Goal: Task Accomplishment & Management: Complete application form

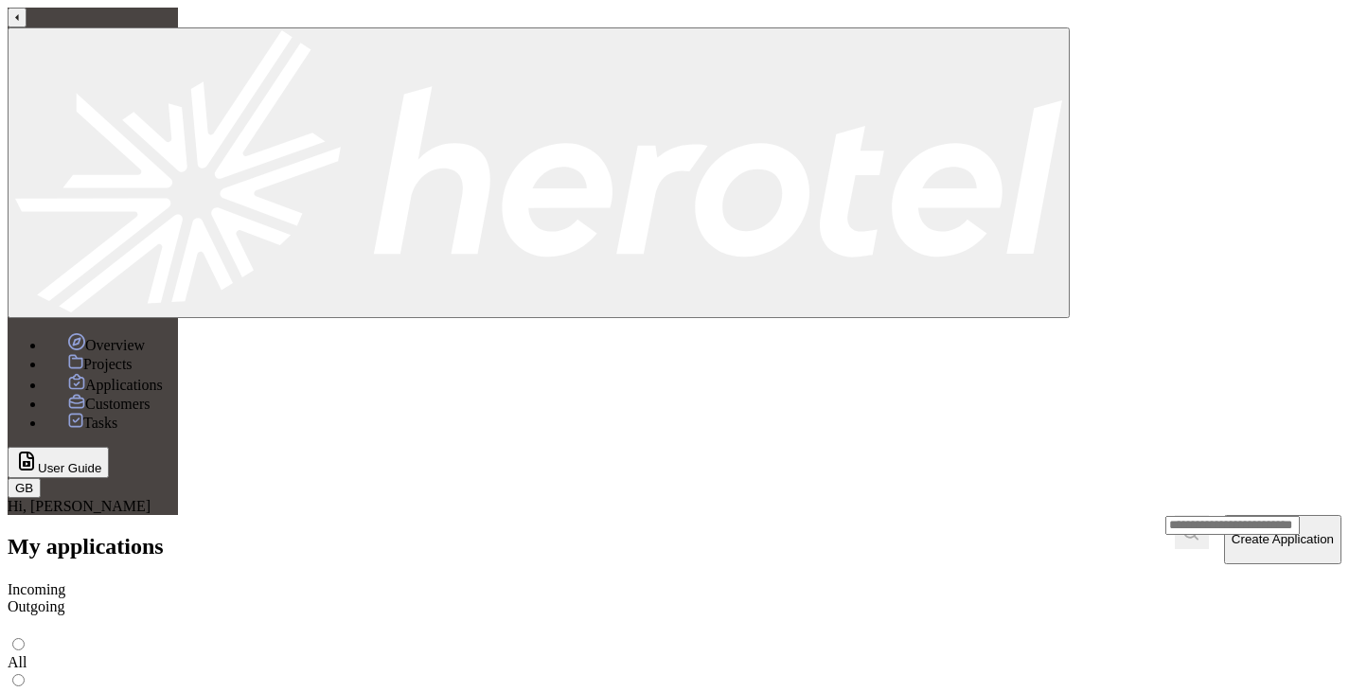
click at [83, 356] on span "Projects" at bounding box center [107, 364] width 49 height 16
click at [27, 495] on span "GB" at bounding box center [24, 488] width 18 height 14
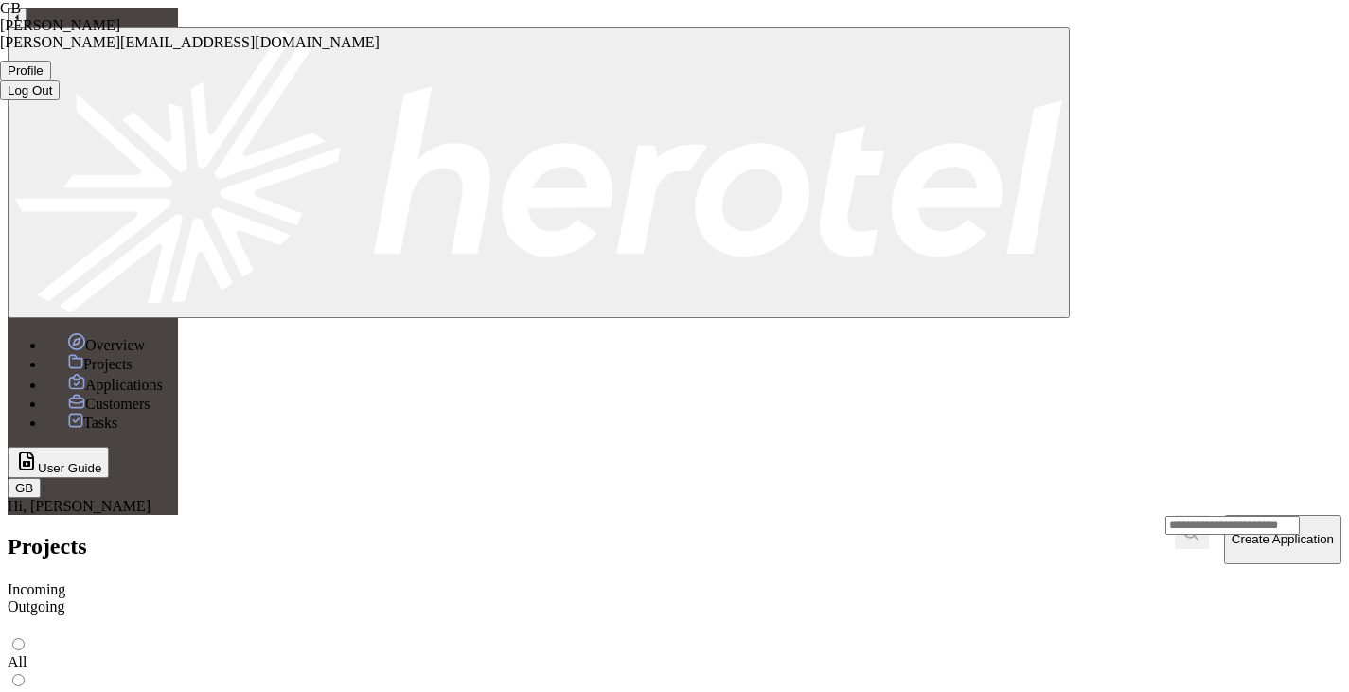
click at [60, 100] on button "Log Out" at bounding box center [30, 90] width 60 height 20
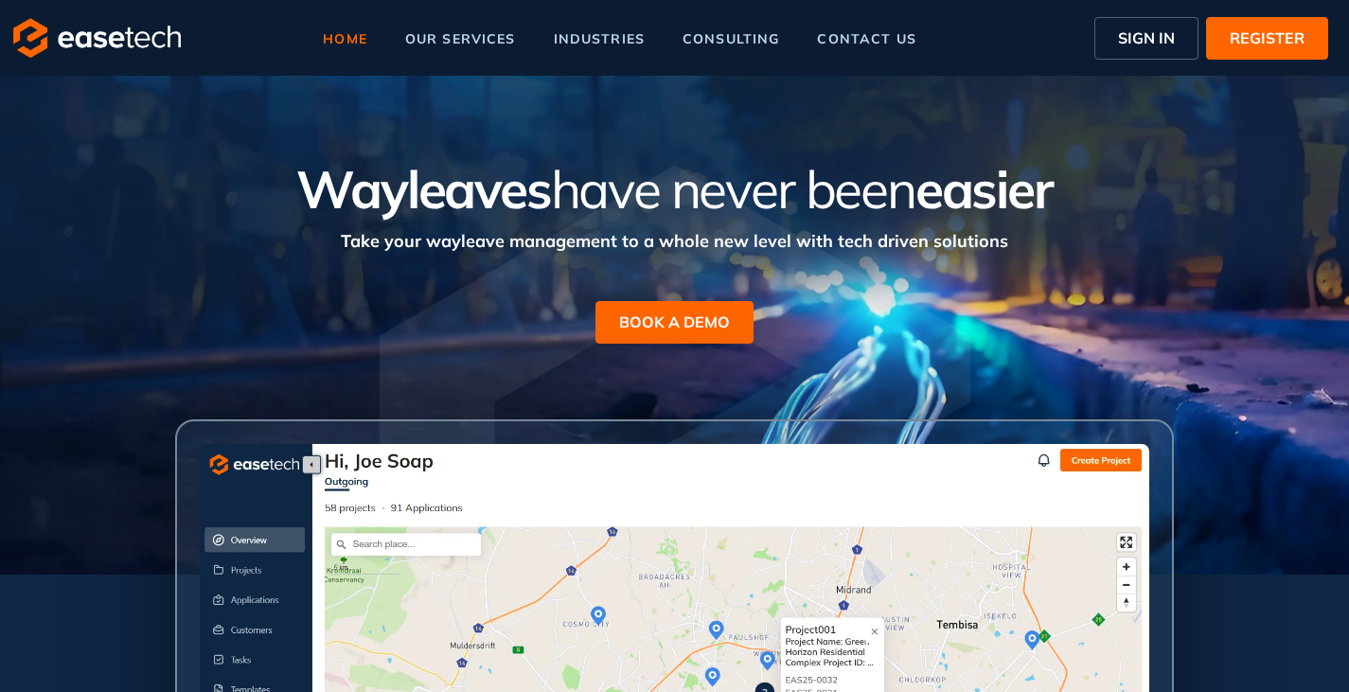
click at [1145, 33] on span "SIGN IN" at bounding box center [1146, 38] width 57 height 23
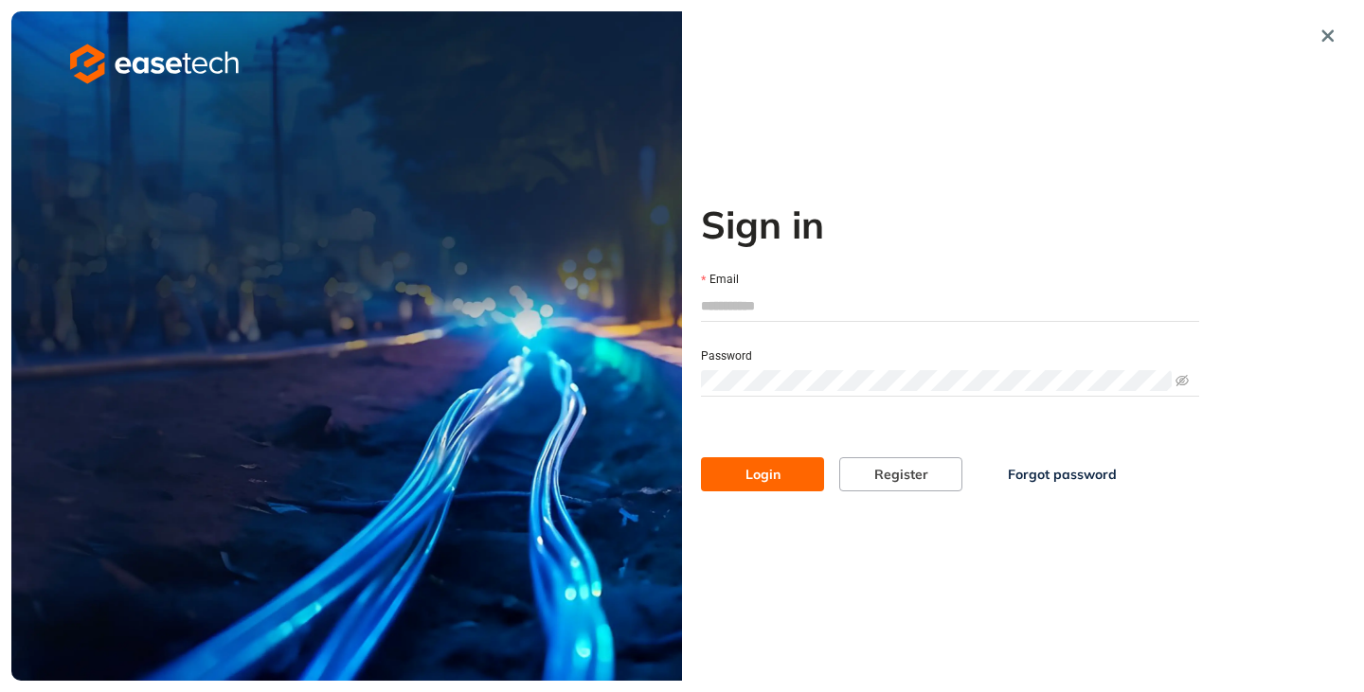
click at [806, 303] on input "Email" at bounding box center [950, 306] width 498 height 28
type input "**********"
click at [777, 488] on button "Login" at bounding box center [762, 474] width 123 height 34
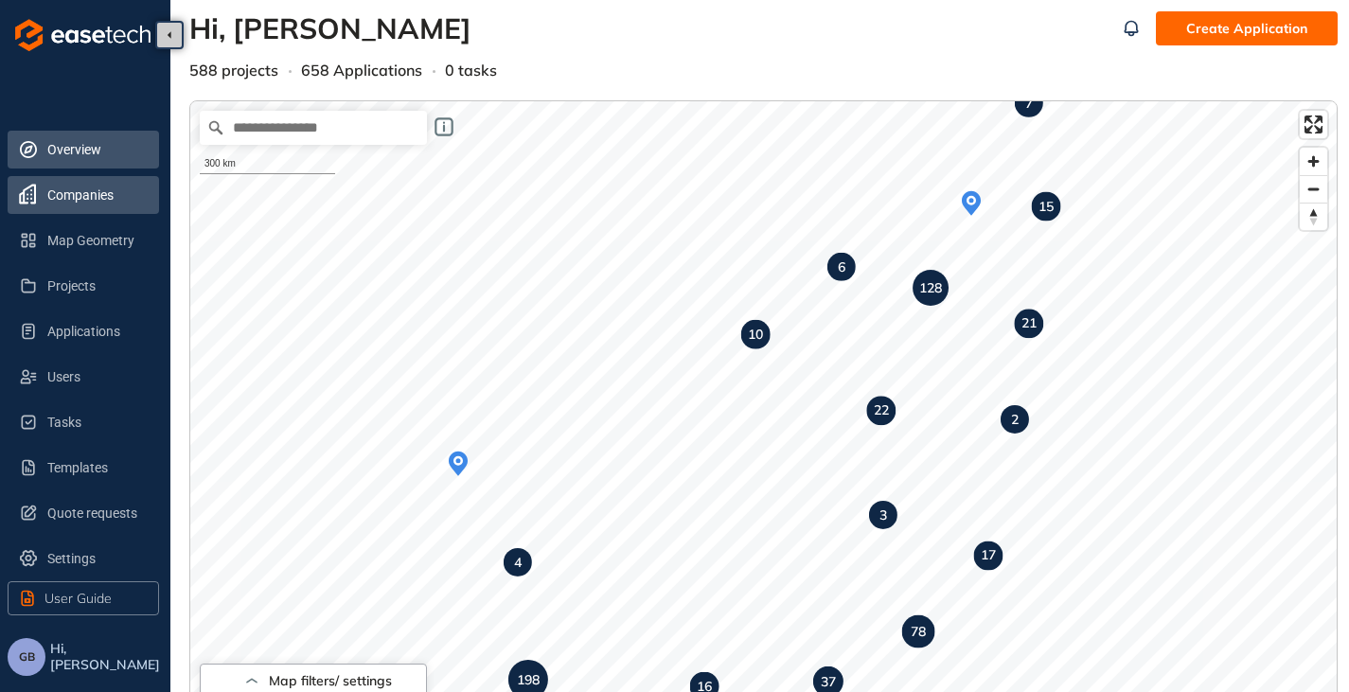
click at [85, 189] on span "Companies" at bounding box center [95, 195] width 97 height 38
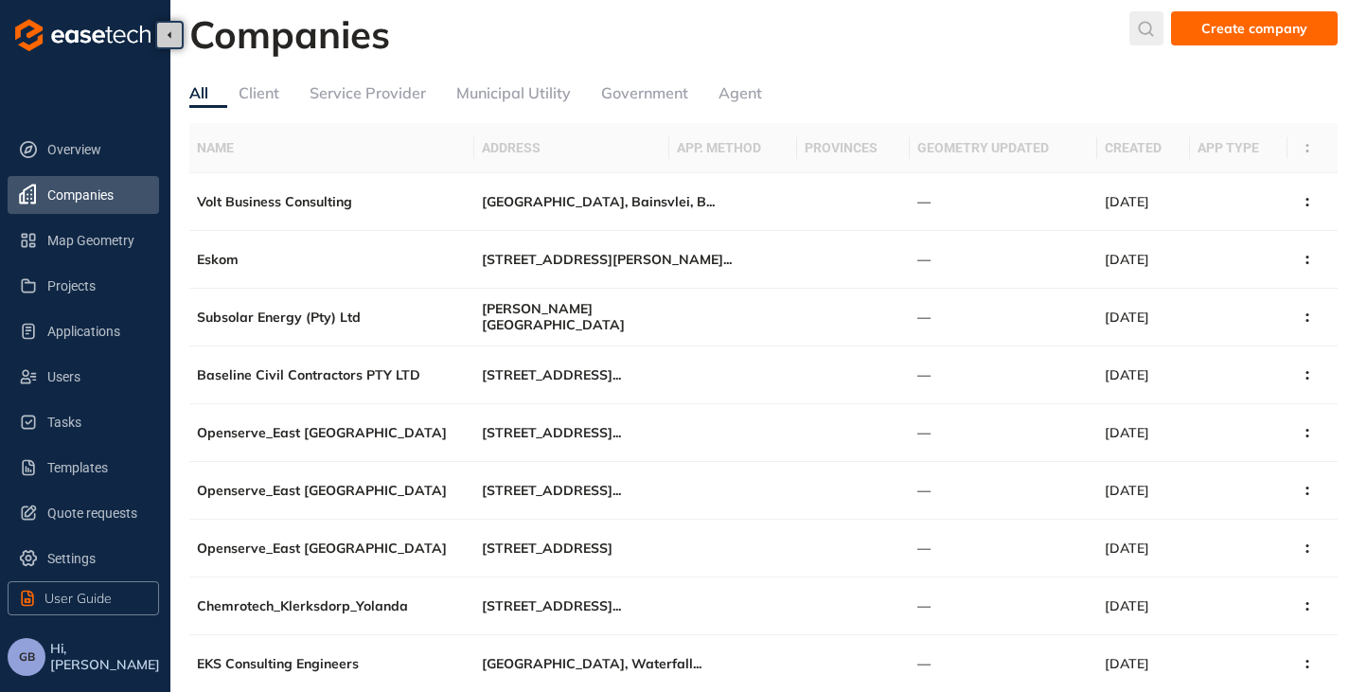
click at [1156, 23] on icon "submit" at bounding box center [1146, 29] width 19 height 16
click at [964, 34] on input "text" at bounding box center [1006, 33] width 143 height 28
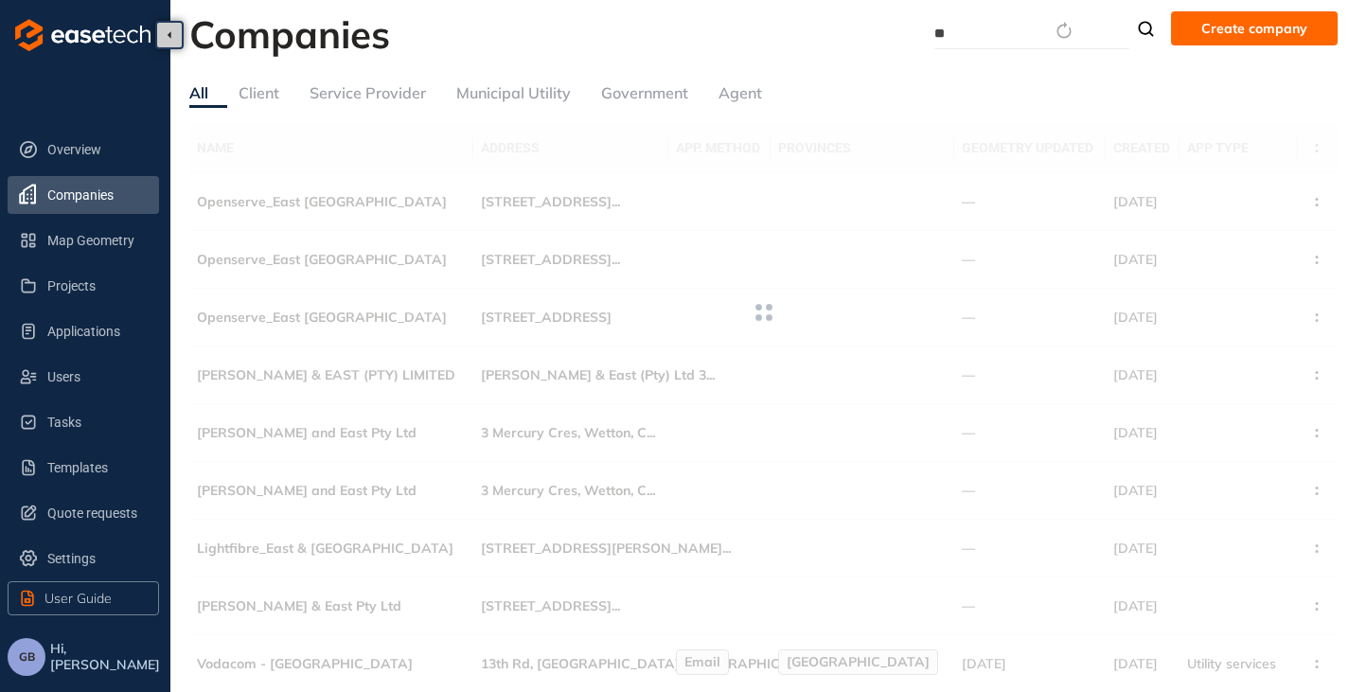
type input "*"
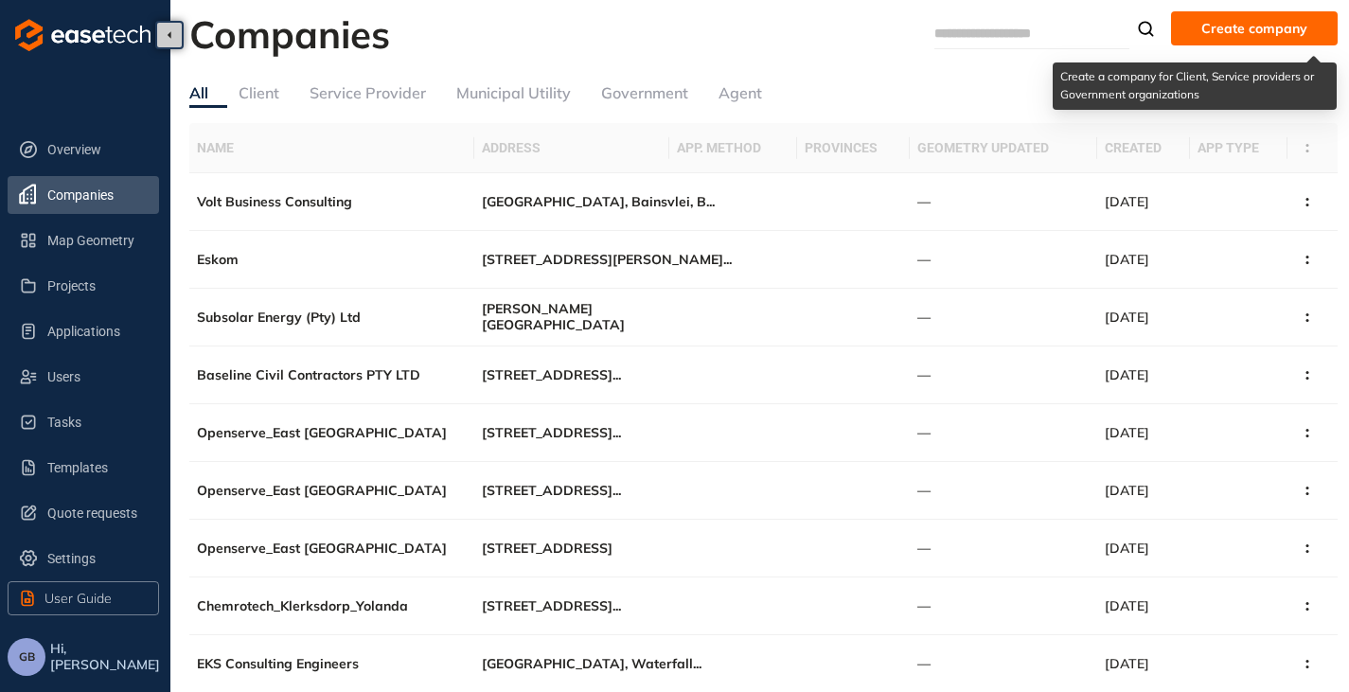
click at [1255, 32] on span "Create company" at bounding box center [1255, 28] width 106 height 21
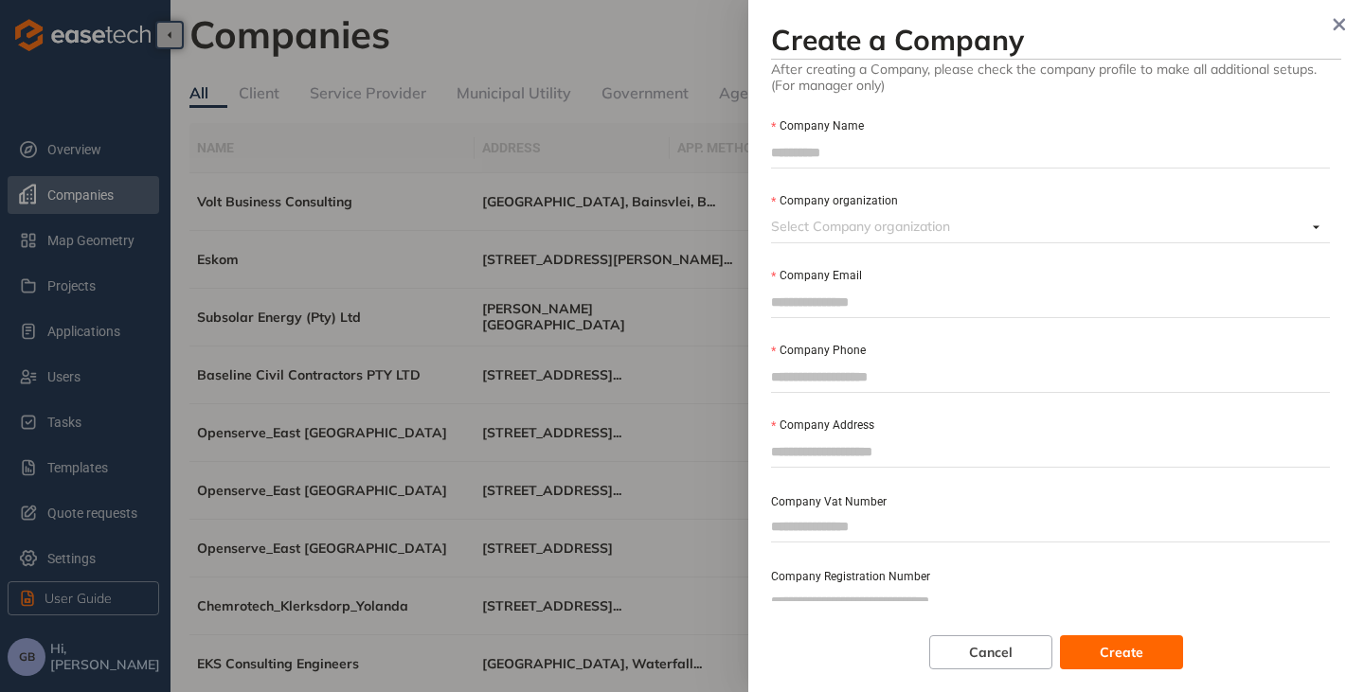
click at [856, 152] on input "Company Name" at bounding box center [1050, 152] width 559 height 28
type input "********"
click at [791, 222] on input "Company organization" at bounding box center [1038, 226] width 535 height 28
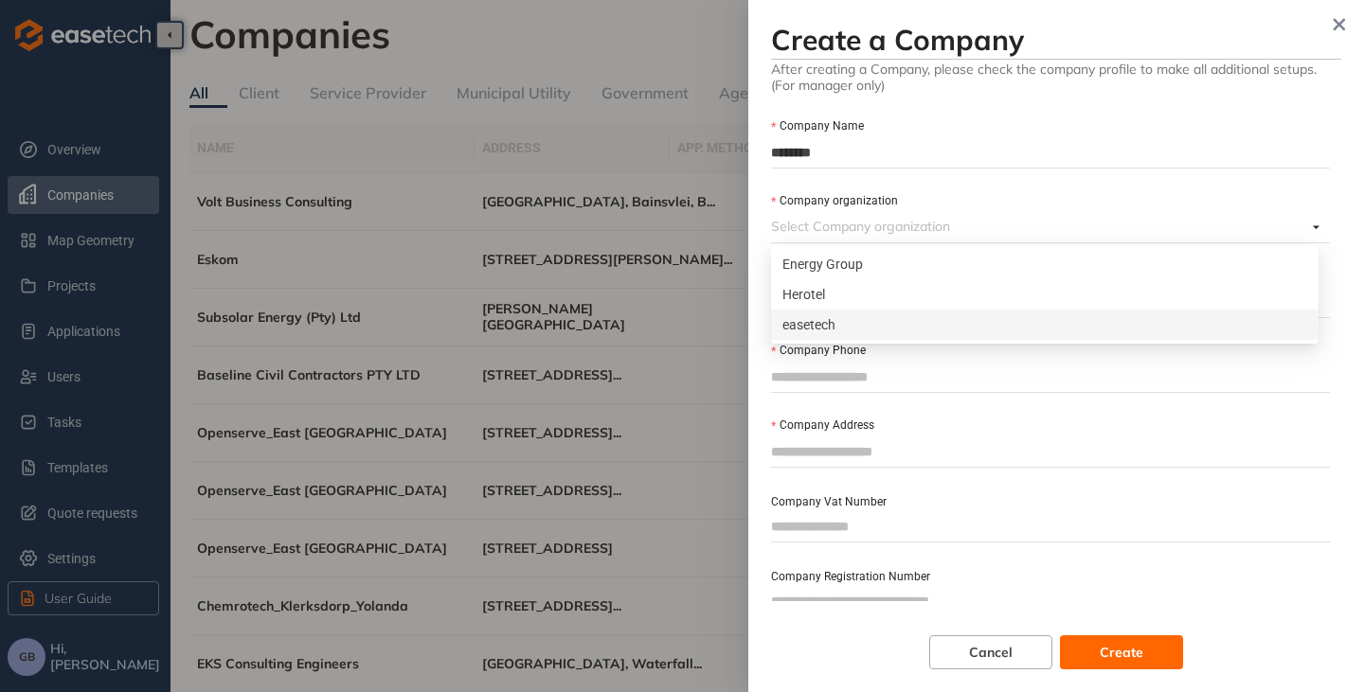
click at [824, 330] on div "easetech" at bounding box center [1044, 324] width 525 height 21
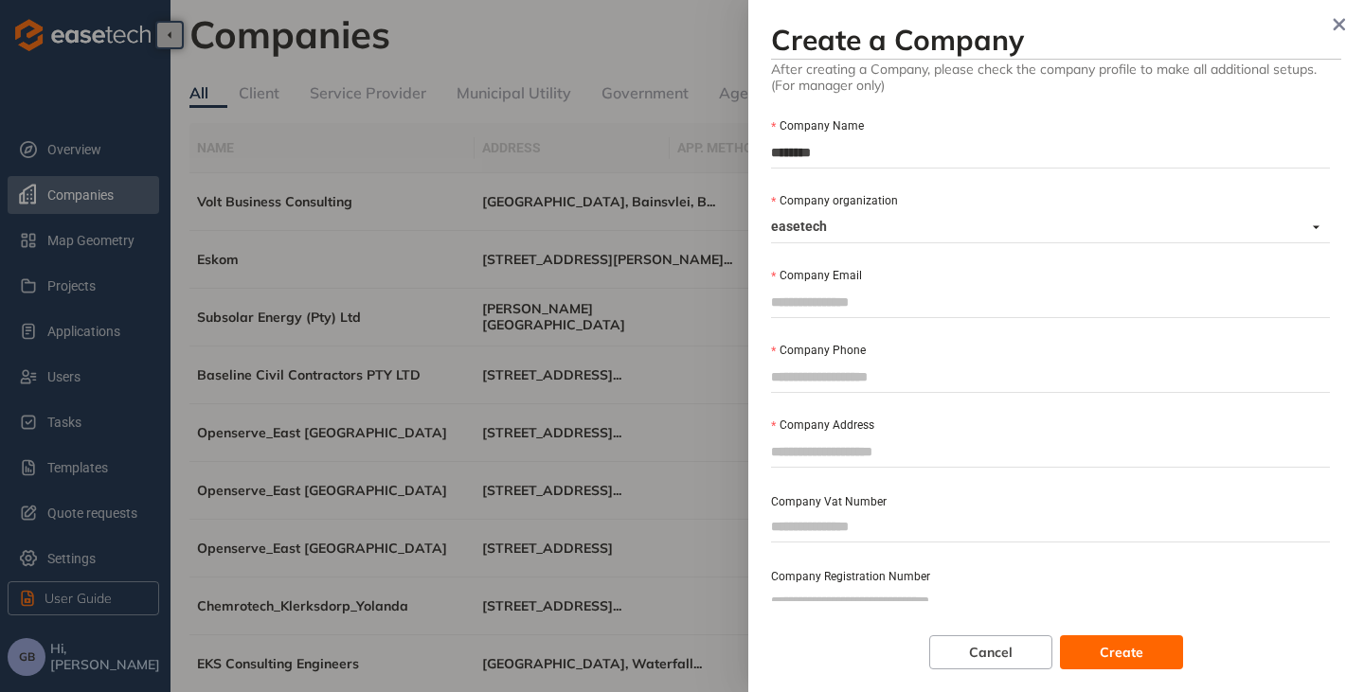
click at [864, 306] on input "Company Email" at bounding box center [1050, 302] width 559 height 28
type input "**********"
click at [856, 376] on input "Company Phone" at bounding box center [1050, 377] width 559 height 28
type input "**********"
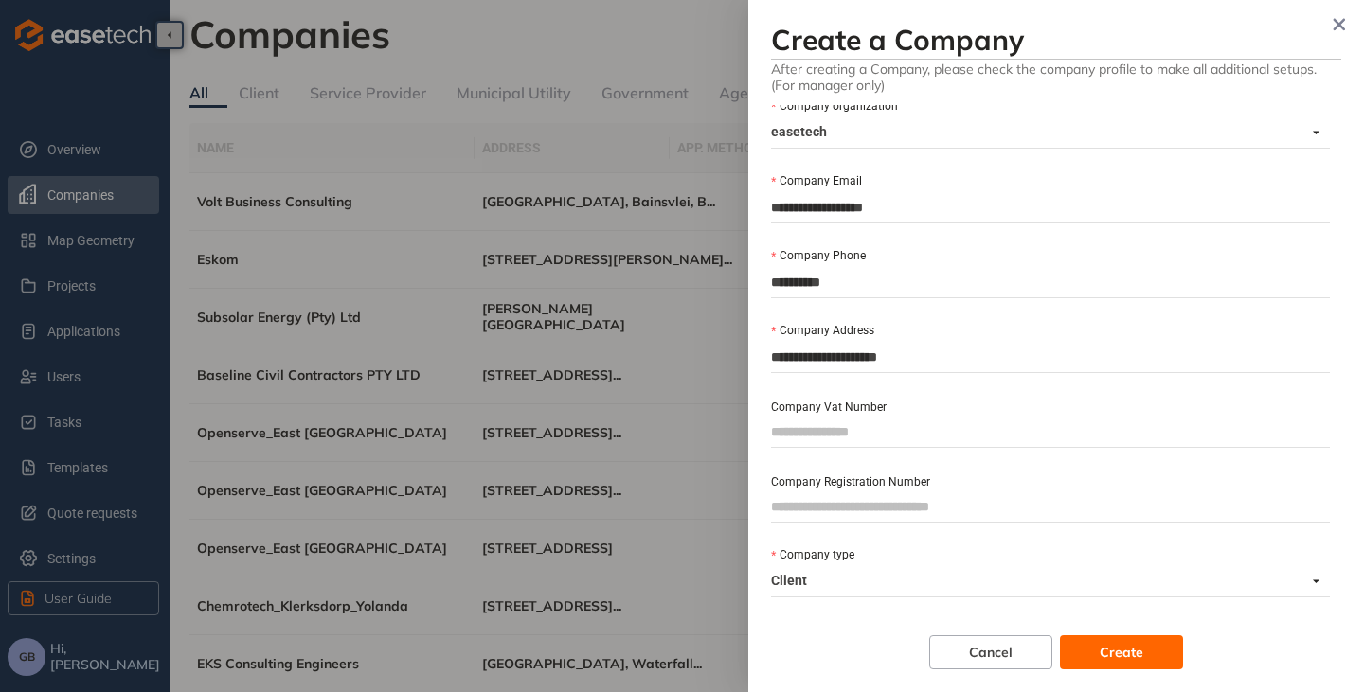
scroll to position [113, 0]
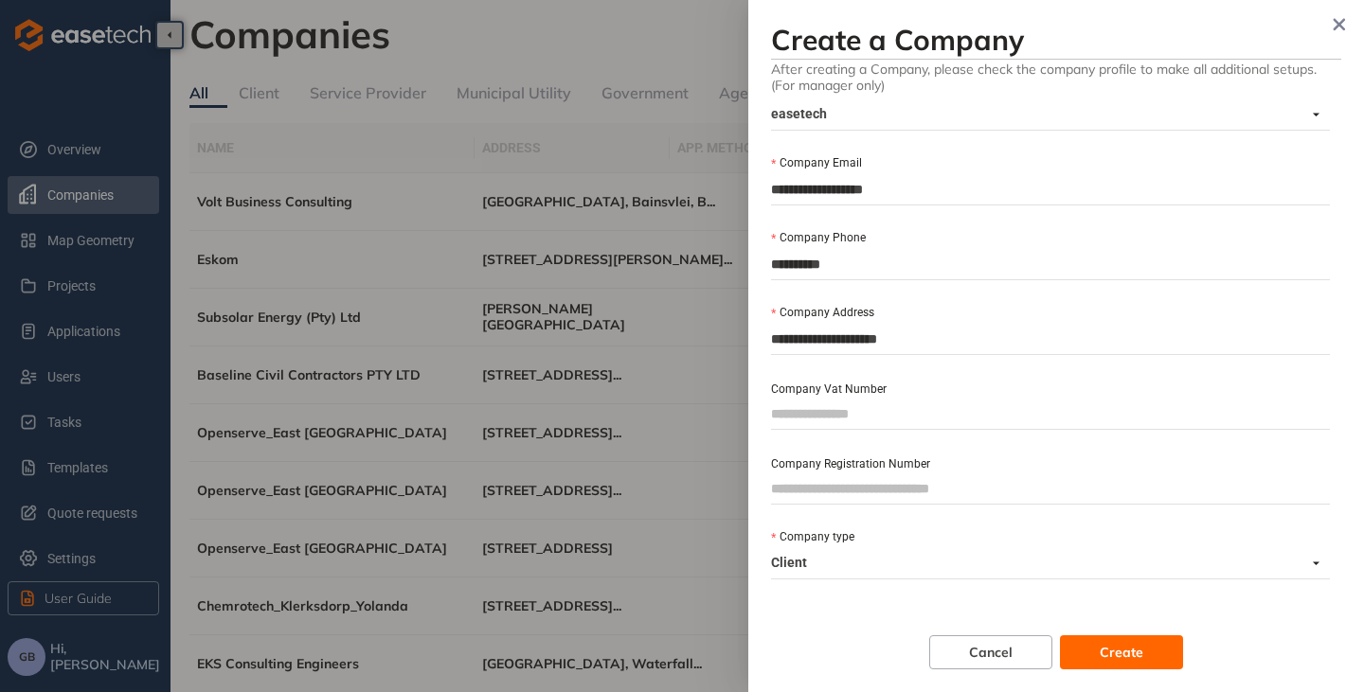
click at [857, 559] on span "Client" at bounding box center [1045, 563] width 548 height 30
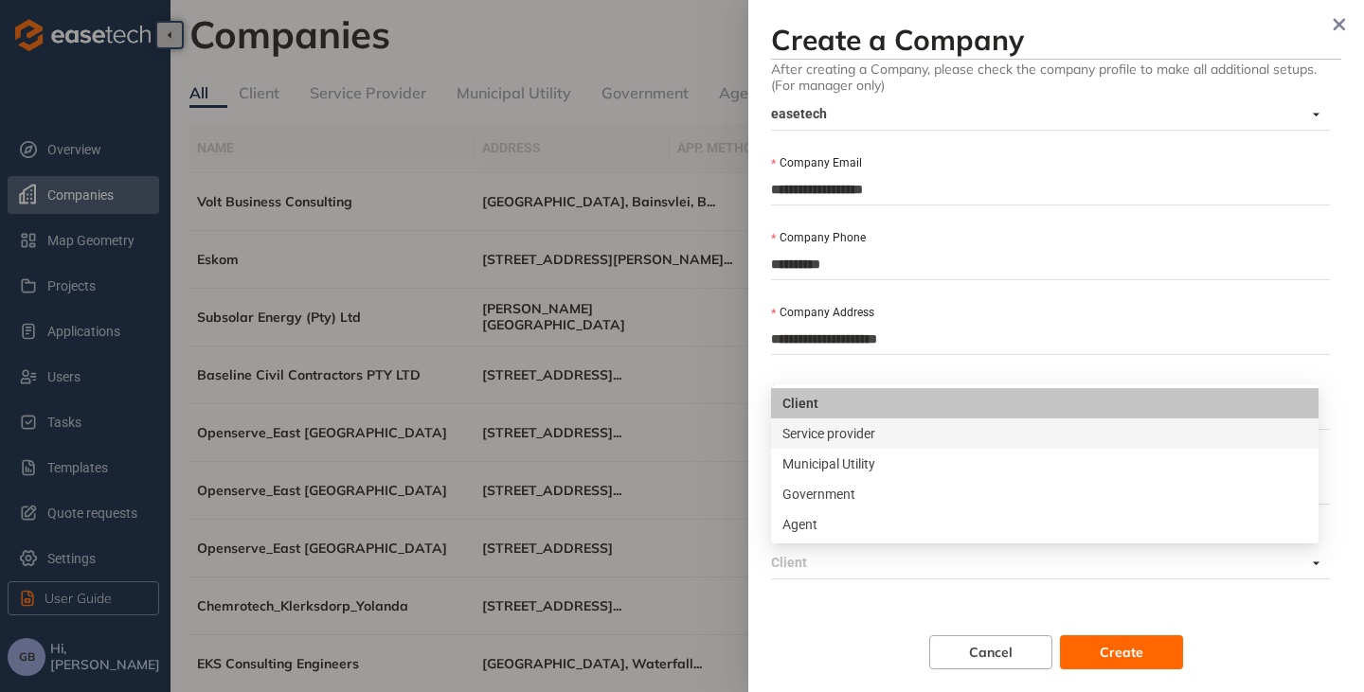
click at [890, 444] on div "Service provider" at bounding box center [1044, 434] width 547 height 30
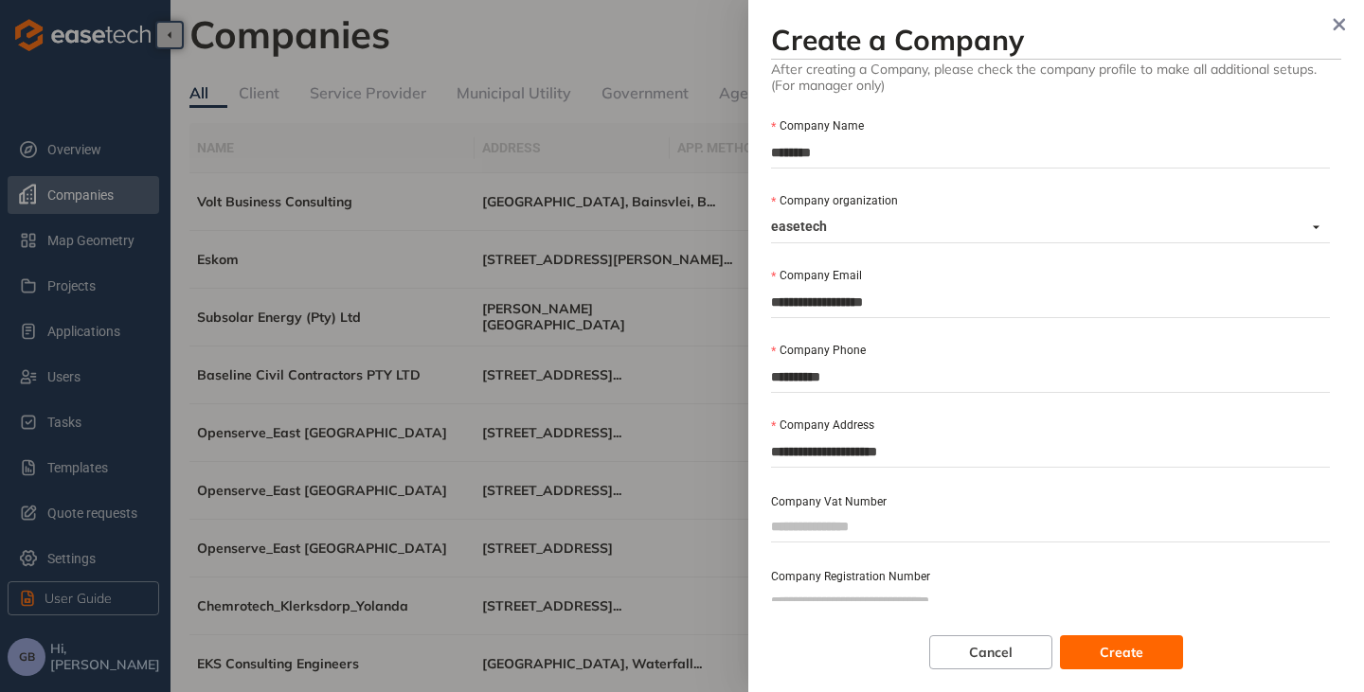
scroll to position [187, 0]
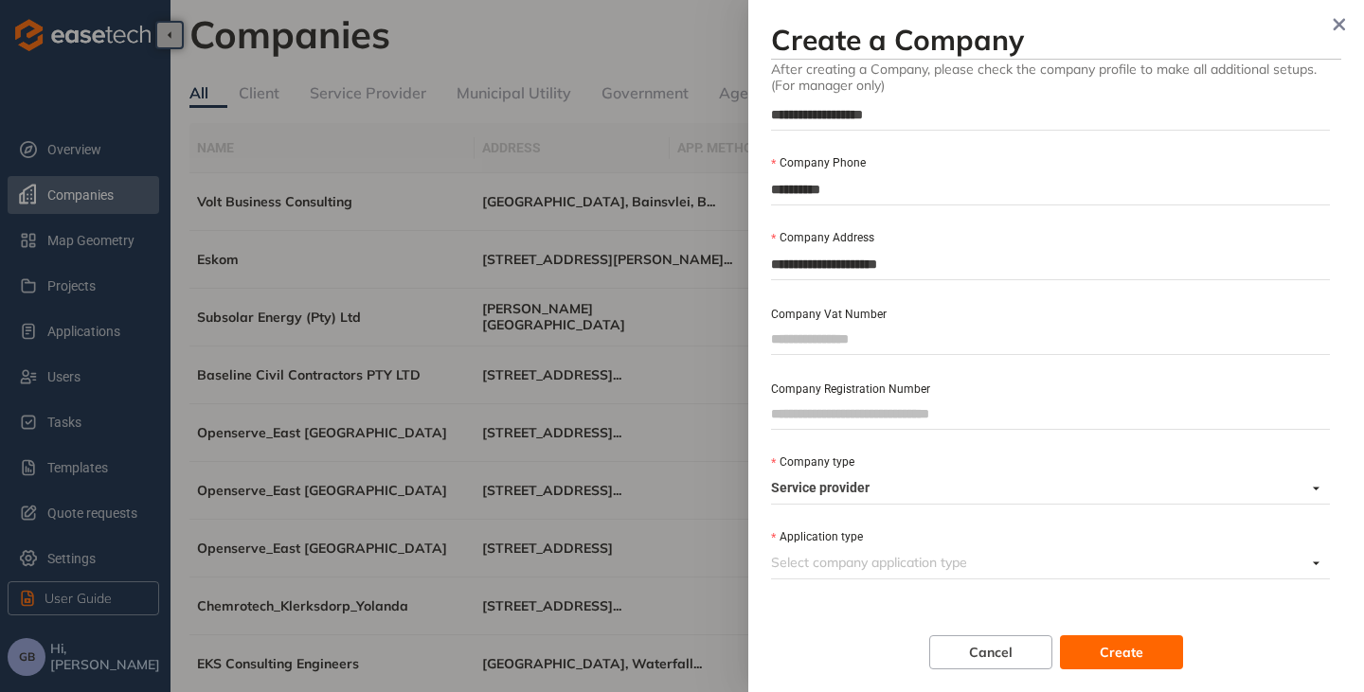
click at [871, 561] on input "Application type" at bounding box center [1038, 562] width 535 height 28
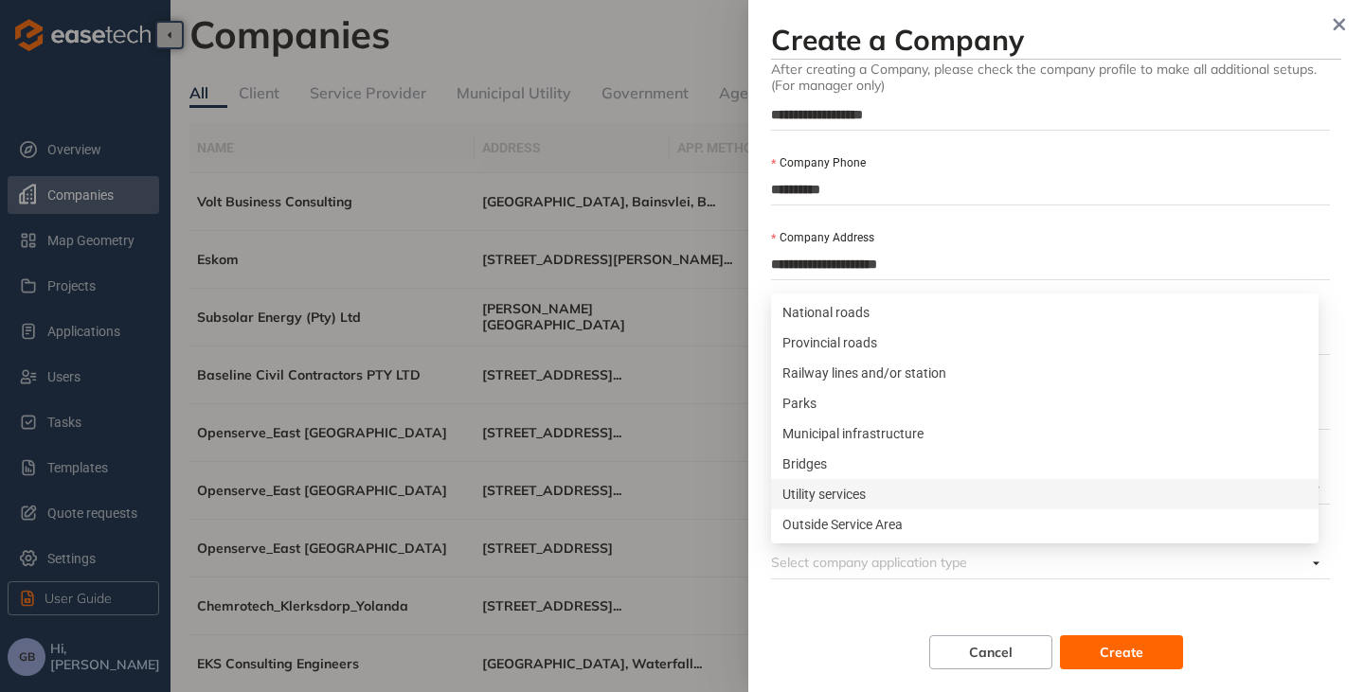
click at [866, 494] on div "Utility services" at bounding box center [1044, 494] width 525 height 21
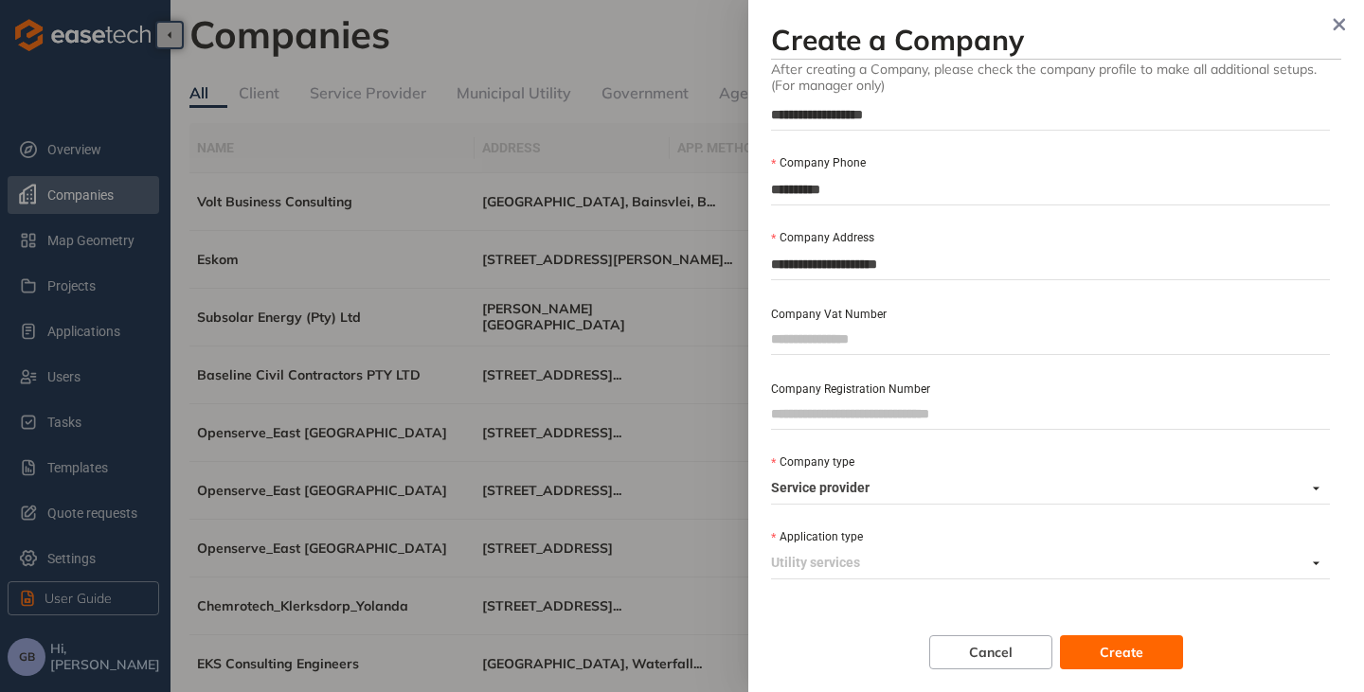
click at [848, 555] on span "Utility services" at bounding box center [1045, 563] width 548 height 30
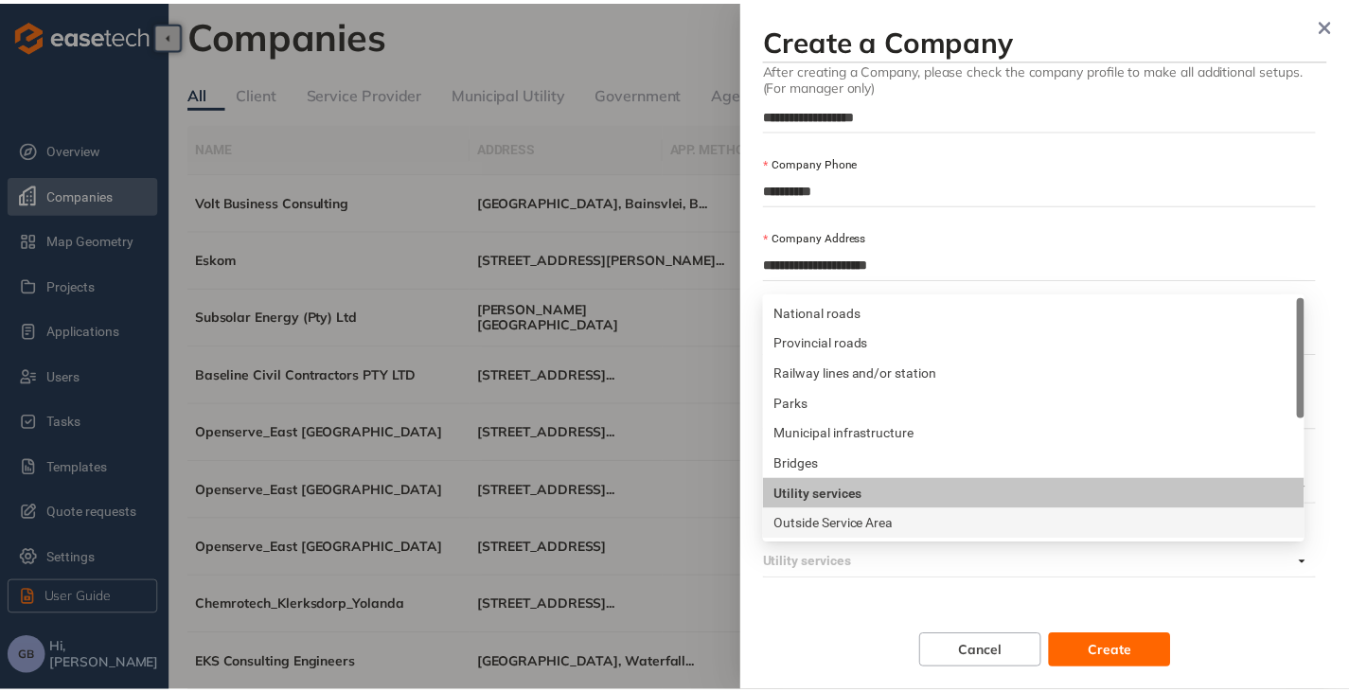
scroll to position [30, 0]
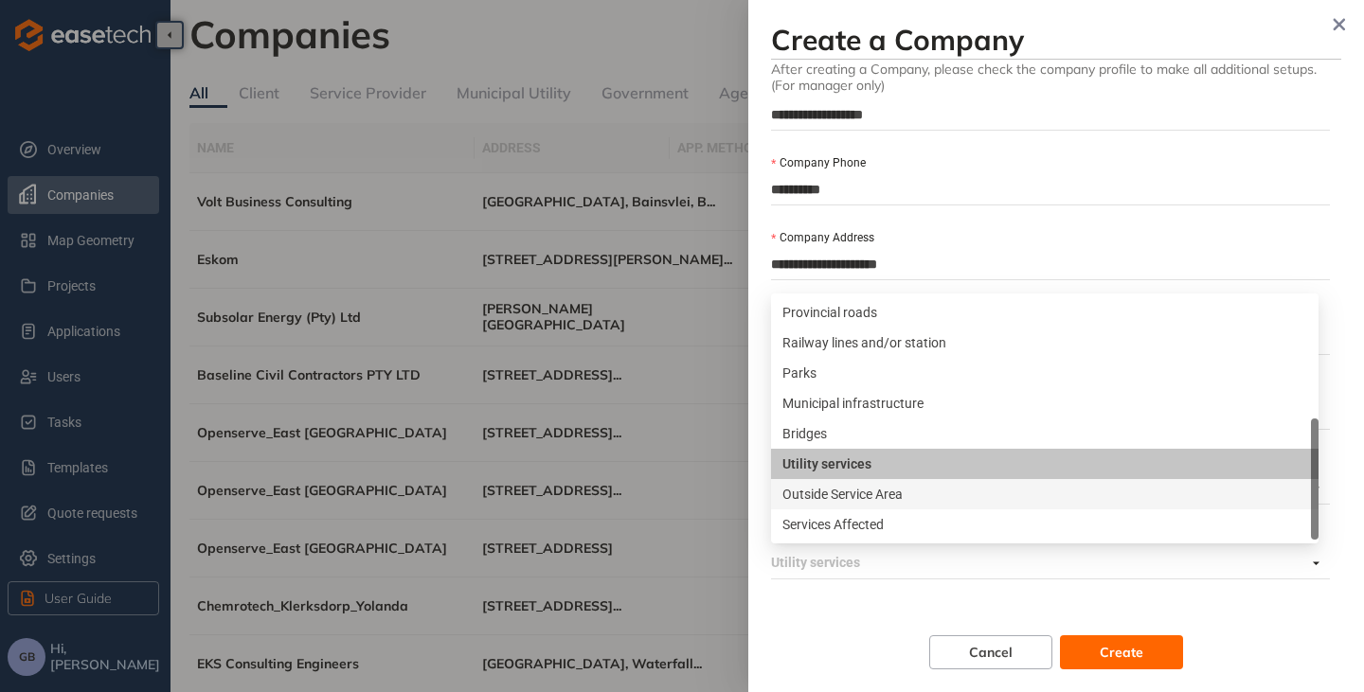
click at [861, 493] on div "Outside Service Area" at bounding box center [1044, 494] width 525 height 21
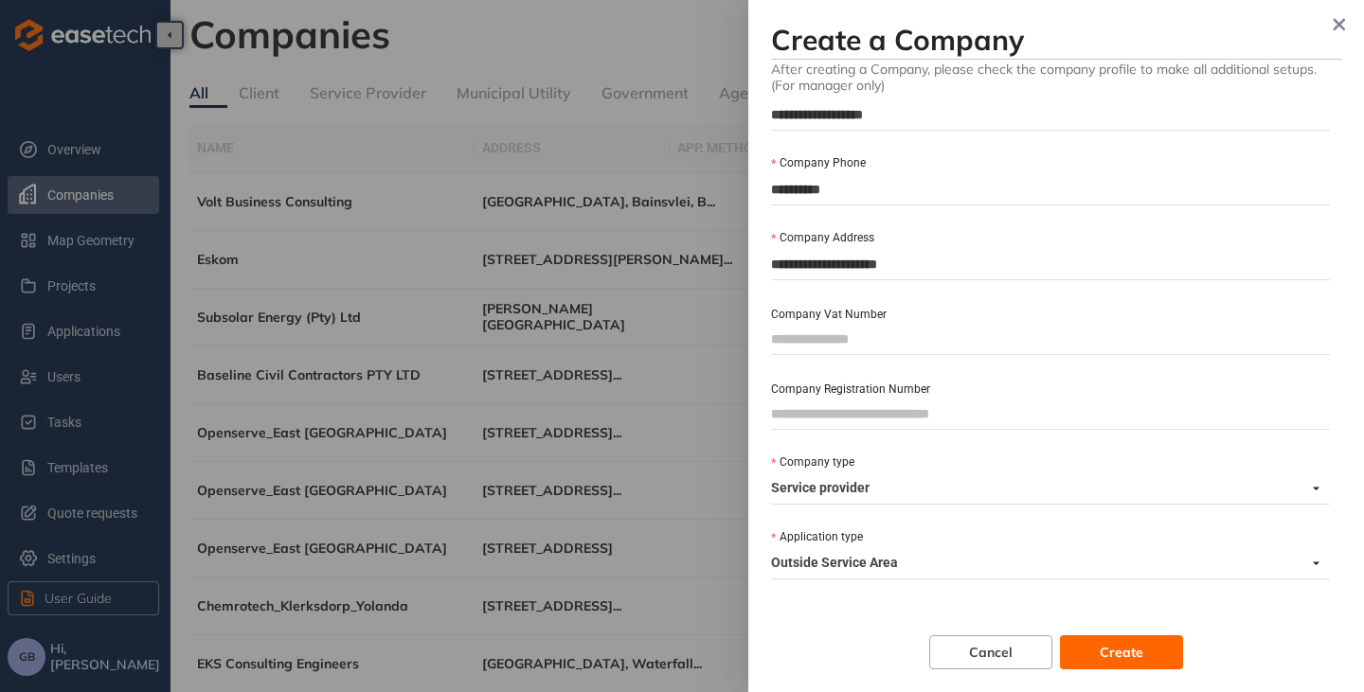
click at [920, 561] on span "Outside Service Area" at bounding box center [1045, 563] width 548 height 30
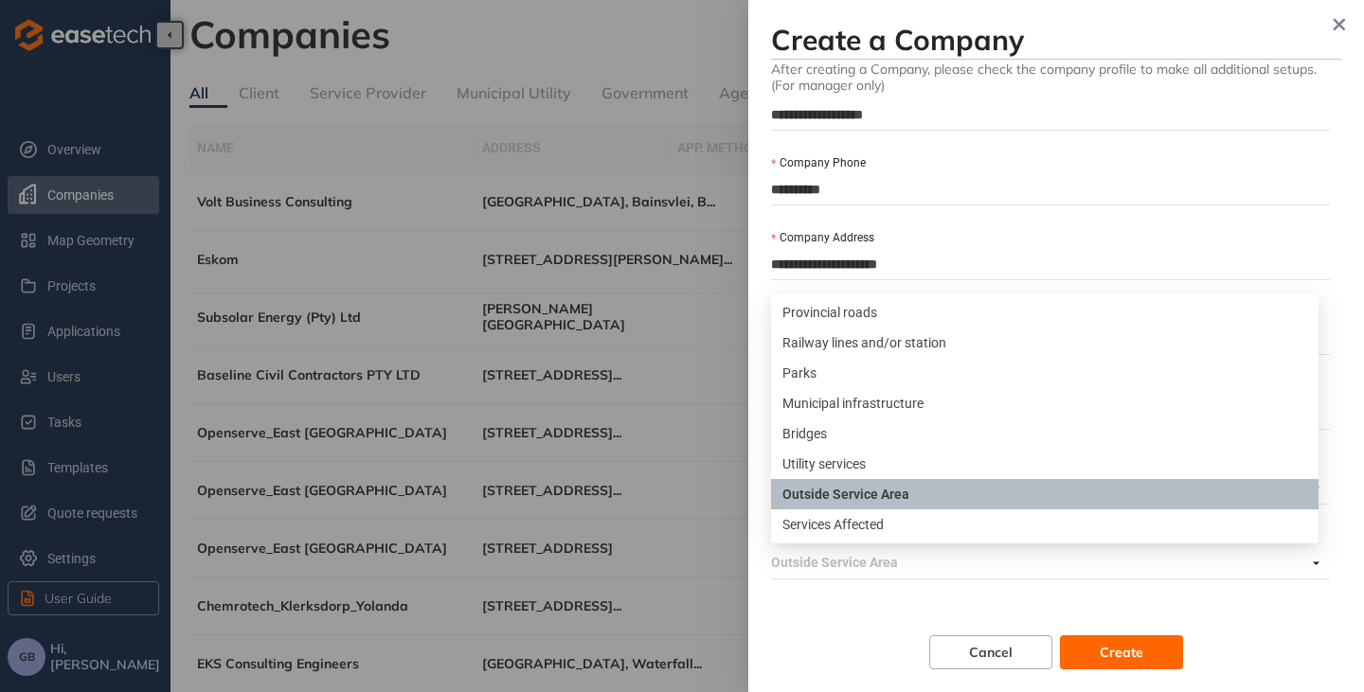
click at [857, 601] on div "**********" at bounding box center [1056, 346] width 570 height 647
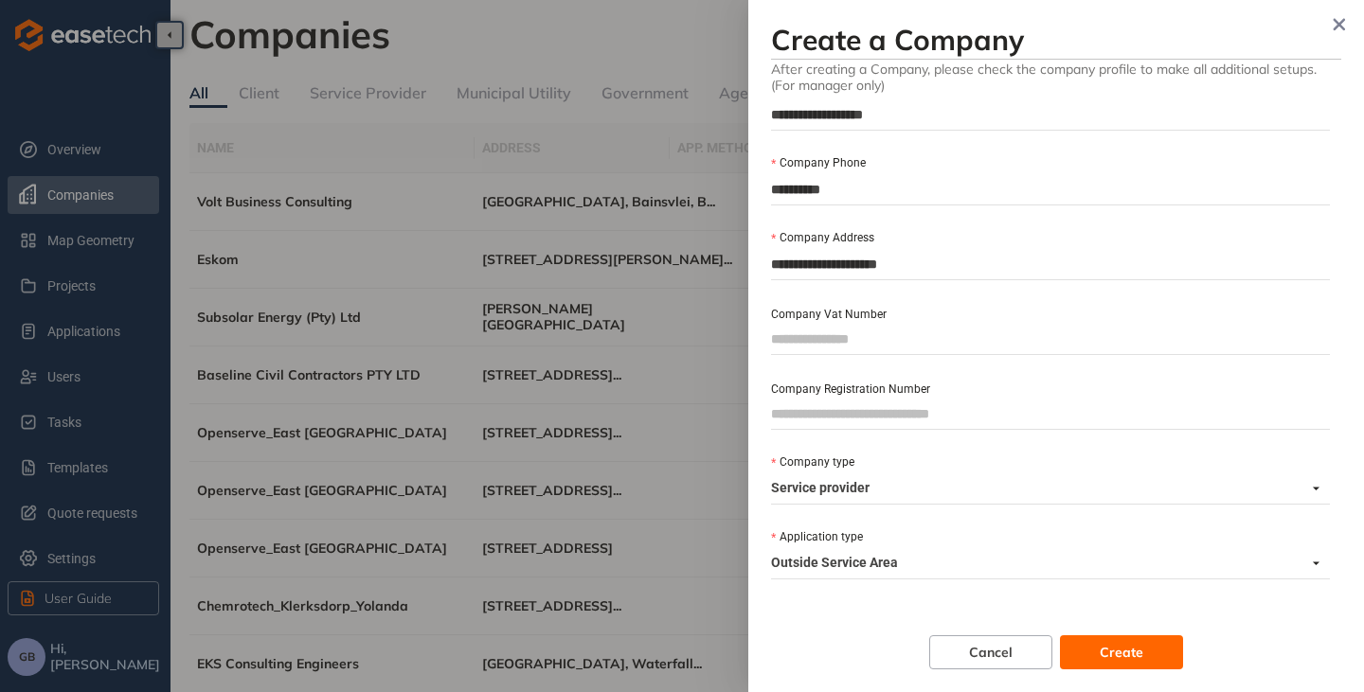
click at [1107, 660] on span "Create" at bounding box center [1121, 652] width 44 height 21
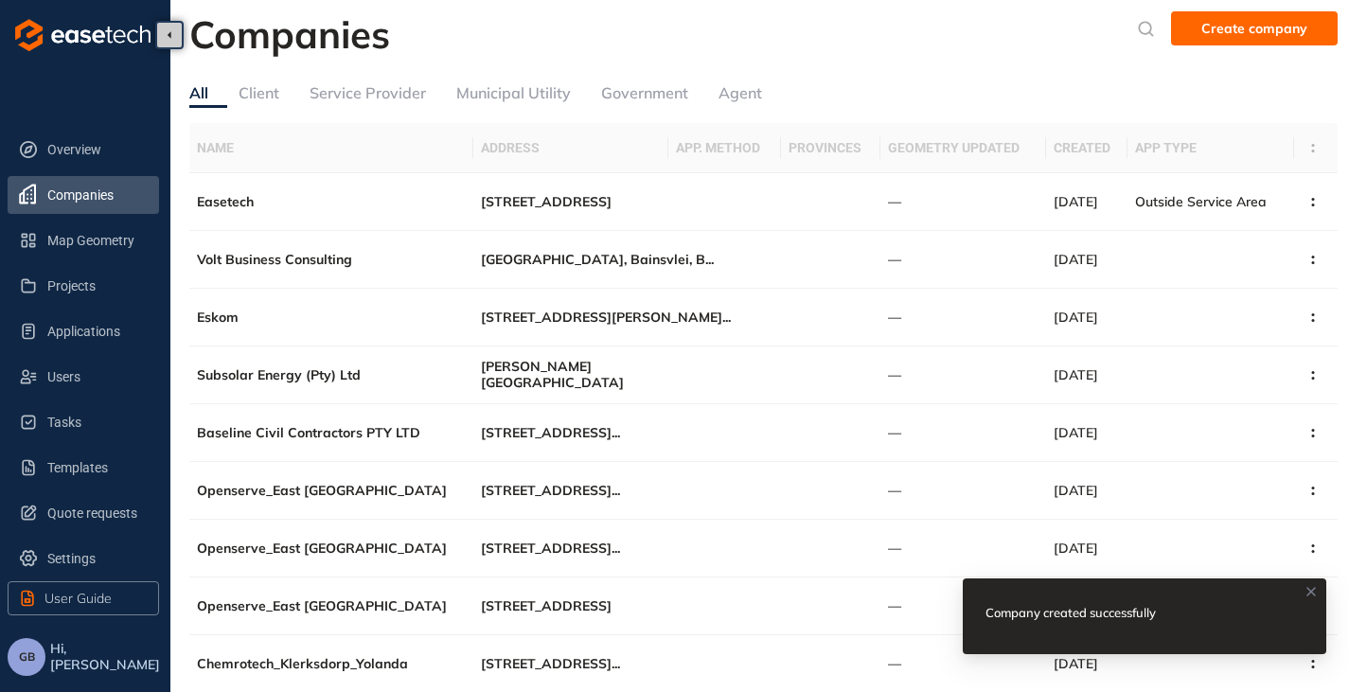
click at [365, 98] on div "Service Provider" at bounding box center [368, 93] width 116 height 24
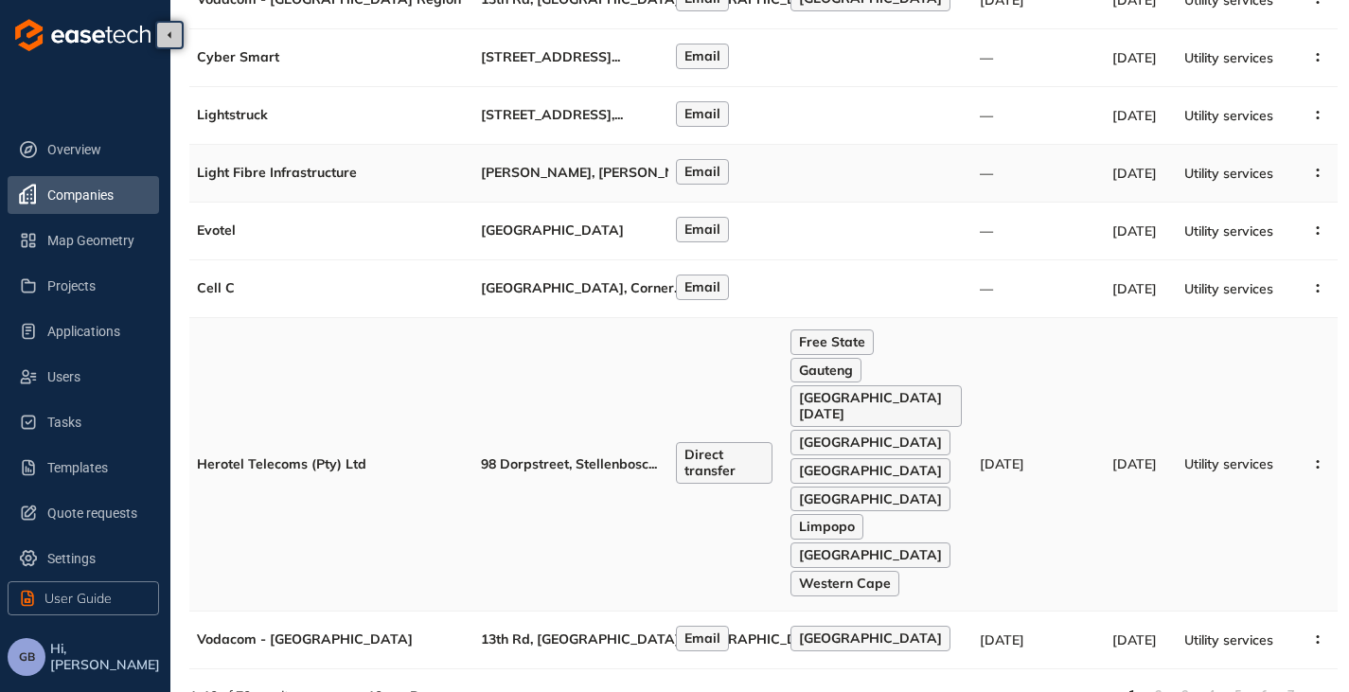
scroll to position [228, 0]
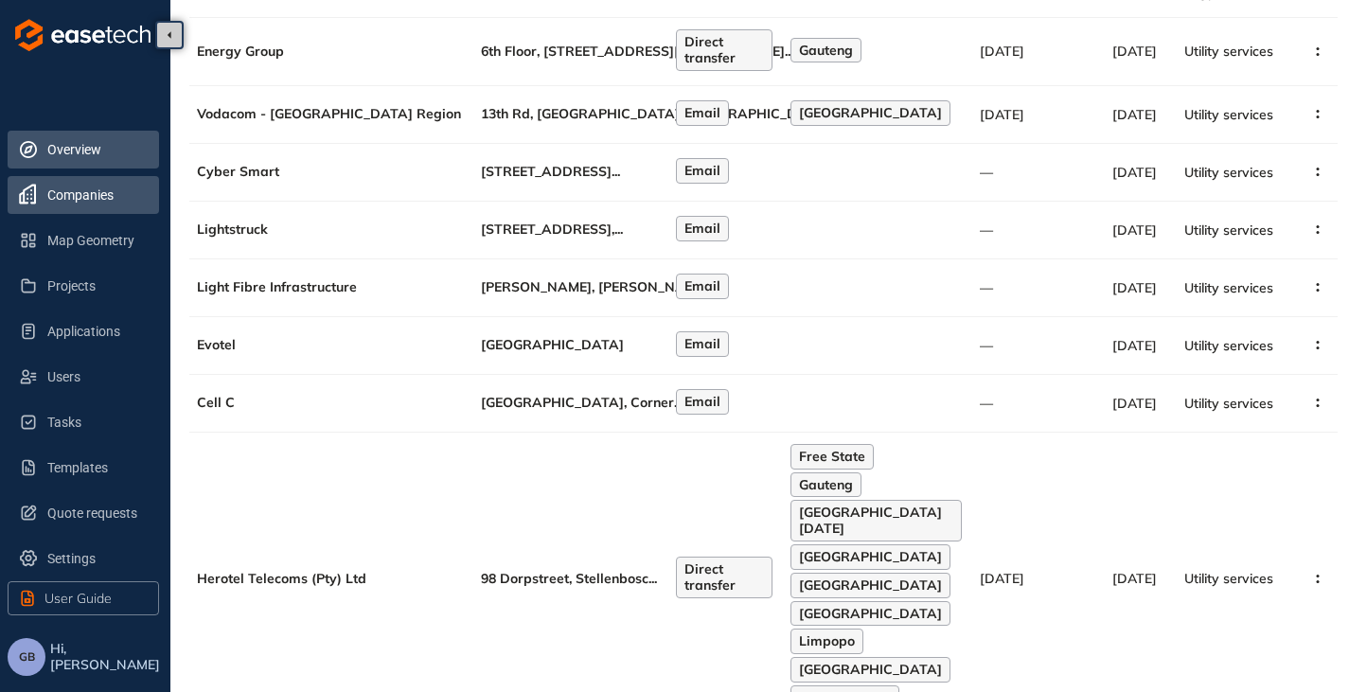
click at [80, 150] on span "Overview" at bounding box center [95, 150] width 97 height 38
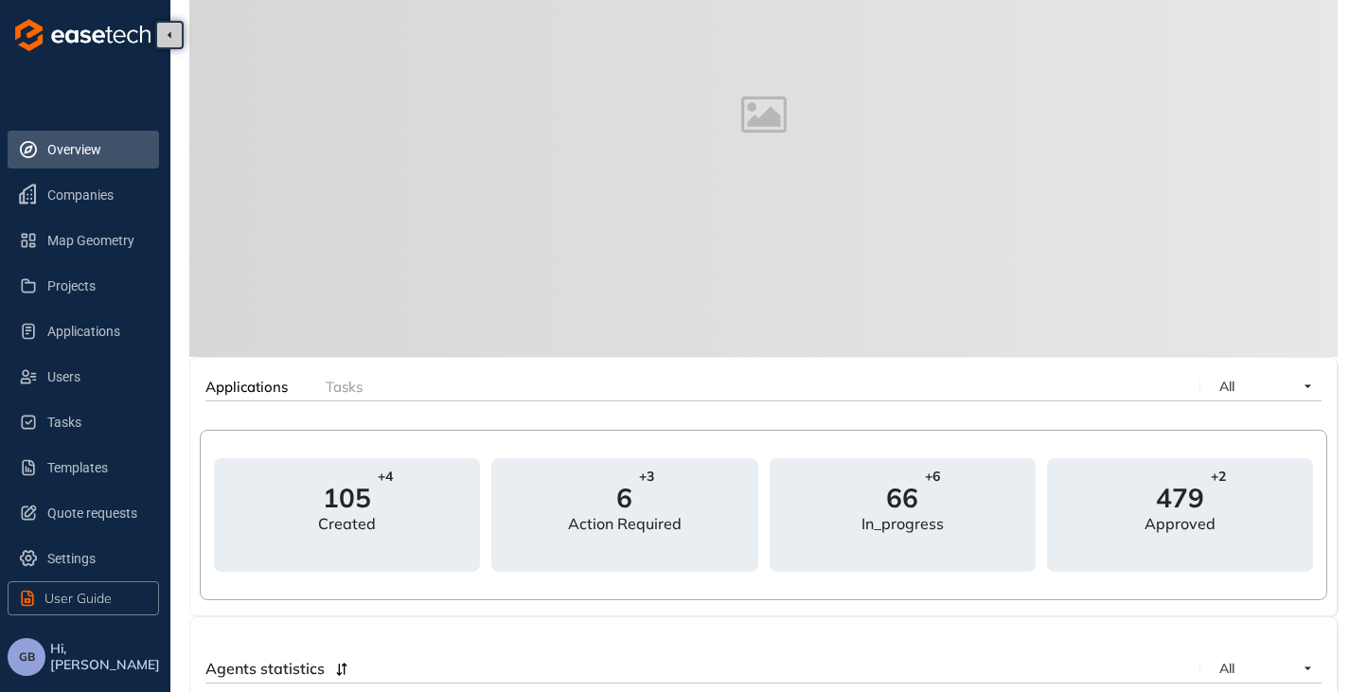
click at [31, 652] on span "GB" at bounding box center [27, 657] width 16 height 13
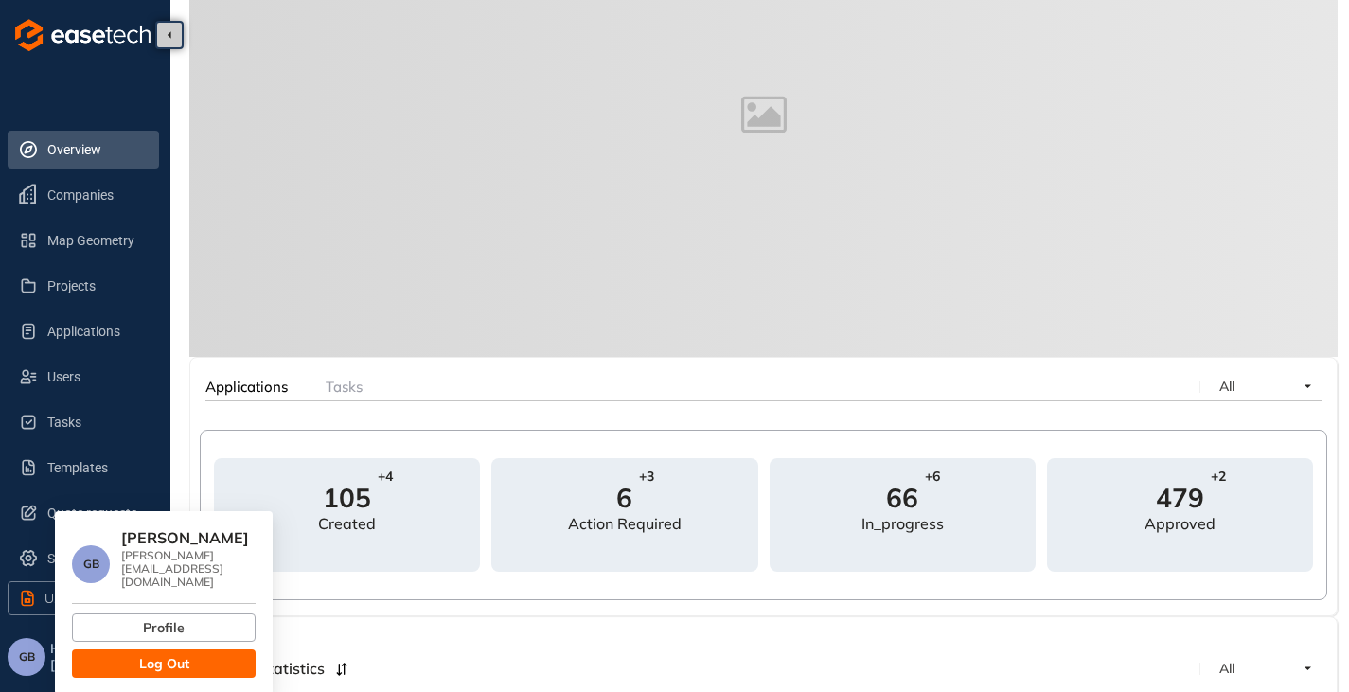
click at [178, 653] on span "Log Out" at bounding box center [164, 663] width 50 height 21
